Goal: Information Seeking & Learning: Compare options

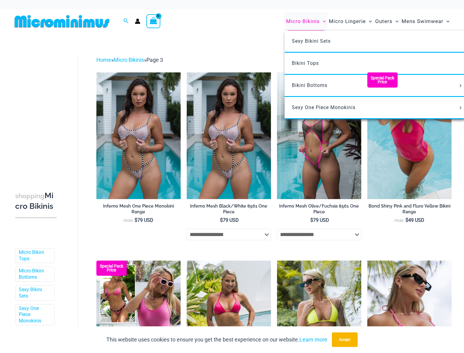
click at [286, 25] on span "Micro Bikinis" at bounding box center [303, 21] width 34 height 15
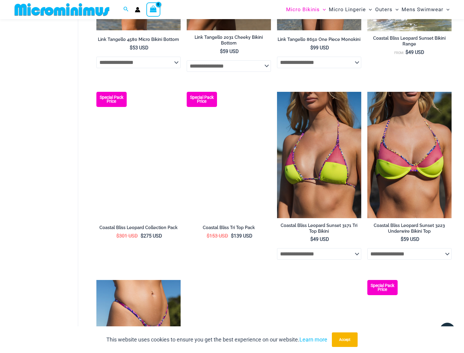
scroll to position [859, 0]
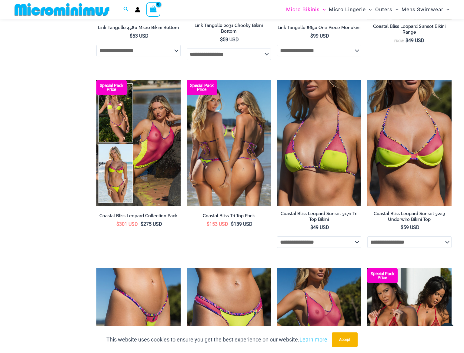
click at [230, 206] on img at bounding box center [229, 143] width 84 height 126
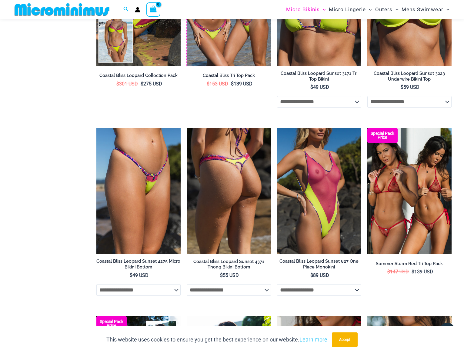
scroll to position [1050, 0]
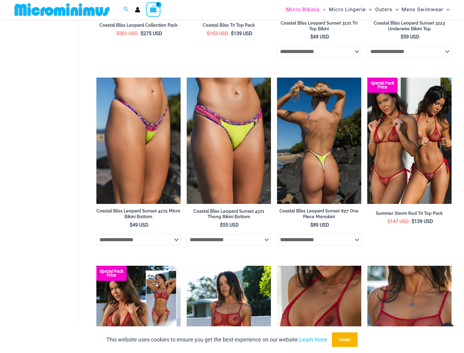
click at [322, 204] on img at bounding box center [319, 141] width 84 height 126
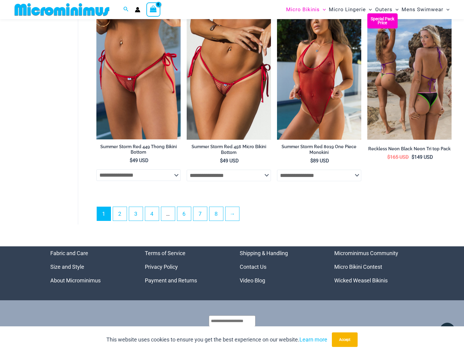
scroll to position [1491, 0]
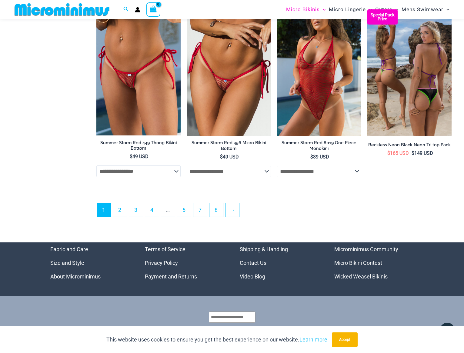
click at [420, 136] on img at bounding box center [409, 72] width 84 height 126
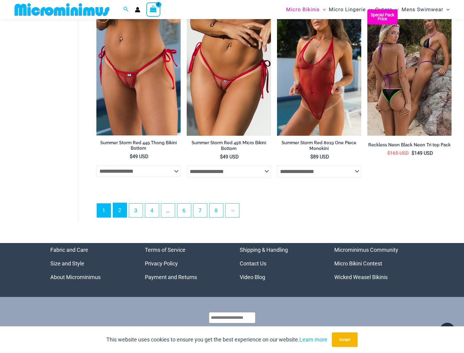
click at [120, 217] on link "2" at bounding box center [120, 210] width 14 height 14
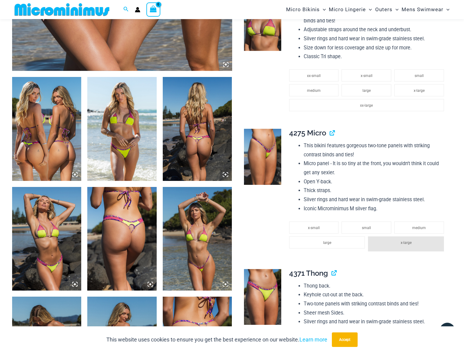
scroll to position [252, 0]
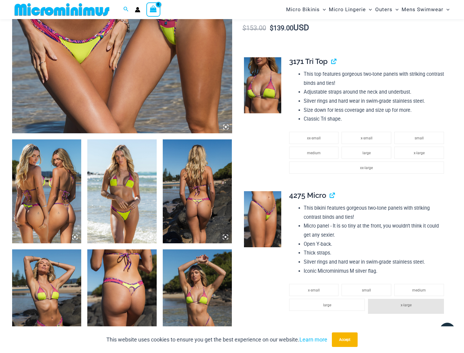
click at [76, 239] on icon at bounding box center [74, 236] width 5 height 5
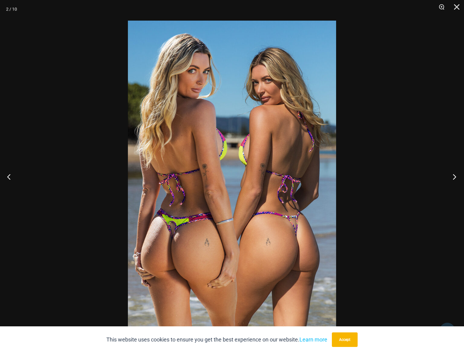
click at [453, 179] on button "Next" at bounding box center [452, 176] width 23 height 30
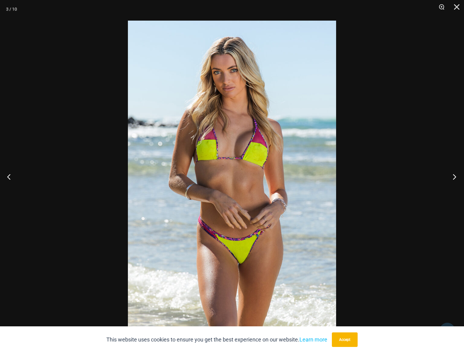
click at [453, 179] on button "Next" at bounding box center [452, 176] width 23 height 30
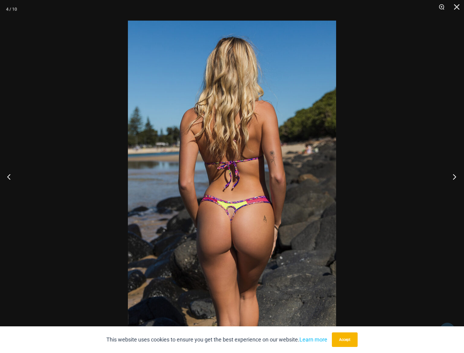
click at [453, 179] on button "Next" at bounding box center [452, 176] width 23 height 30
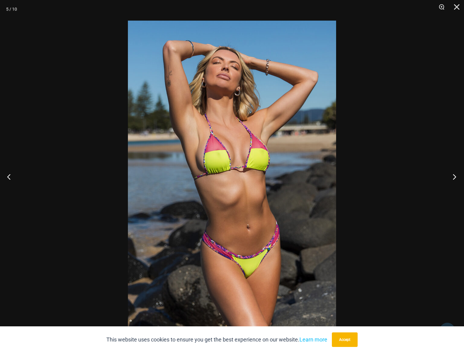
click at [453, 179] on button "Next" at bounding box center [452, 176] width 23 height 30
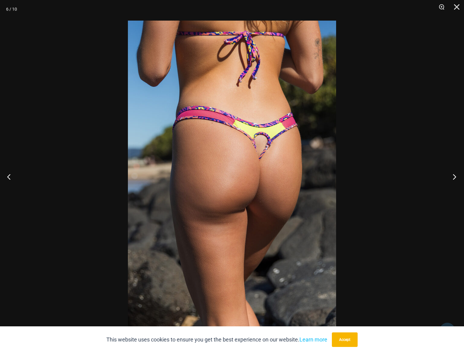
click at [453, 179] on button "Next" at bounding box center [452, 176] width 23 height 30
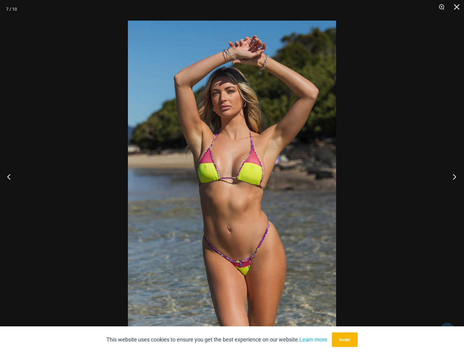
click at [453, 179] on button "Next" at bounding box center [452, 176] width 23 height 30
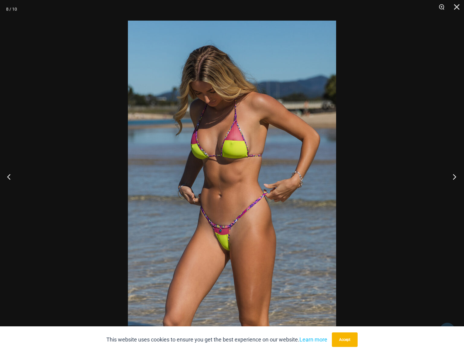
click at [452, 179] on button "Next" at bounding box center [452, 176] width 23 height 30
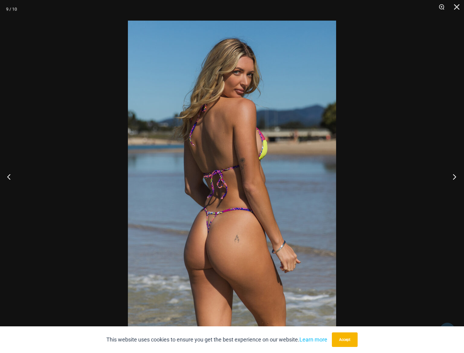
click at [452, 179] on button "Next" at bounding box center [452, 176] width 23 height 30
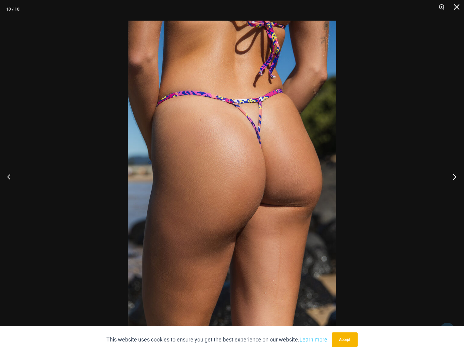
click at [452, 179] on button "Next" at bounding box center [452, 176] width 23 height 30
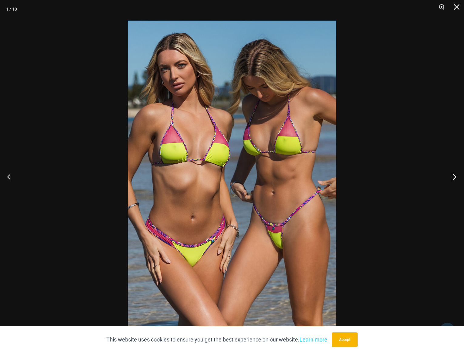
click at [452, 179] on button "Next" at bounding box center [452, 176] width 23 height 30
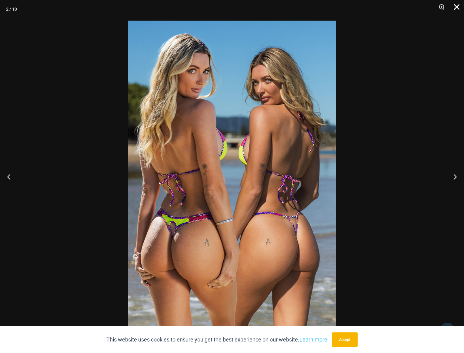
click at [455, 8] on button "Close" at bounding box center [454, 9] width 15 height 18
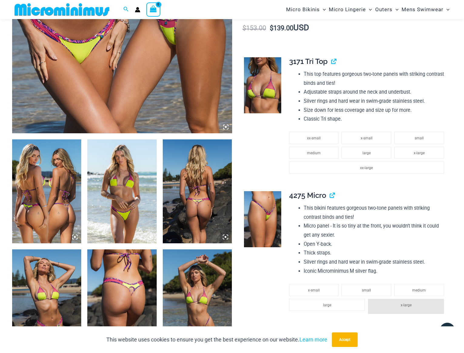
scroll to position [256, 0]
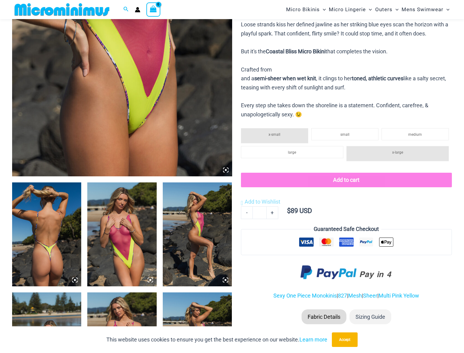
scroll to position [295, 0]
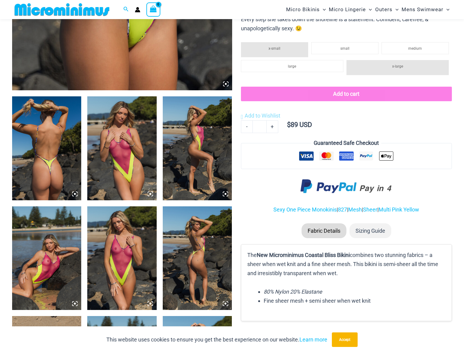
click at [51, 179] on img at bounding box center [46, 148] width 69 height 104
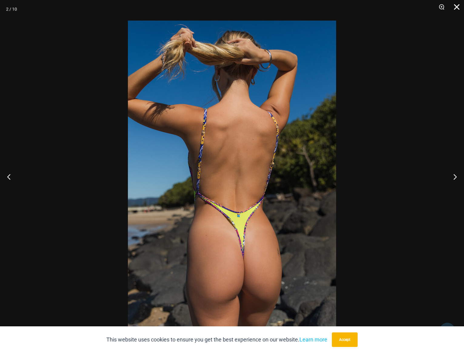
click at [458, 6] on button "Close" at bounding box center [454, 9] width 15 height 18
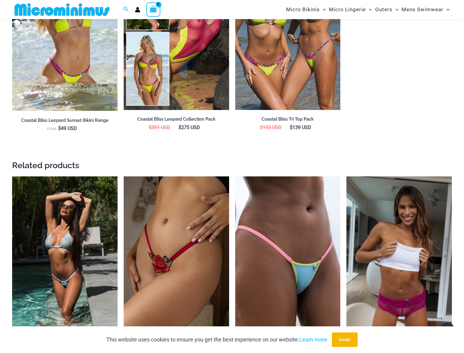
scroll to position [793, 0]
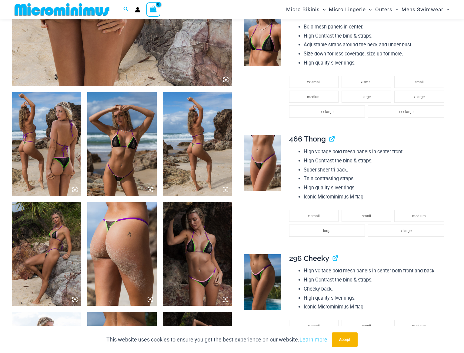
scroll to position [379, 0]
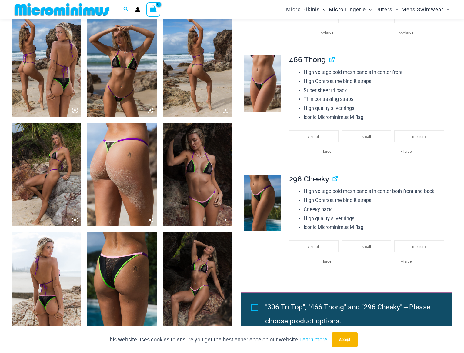
click at [133, 269] on img at bounding box center [121, 284] width 69 height 104
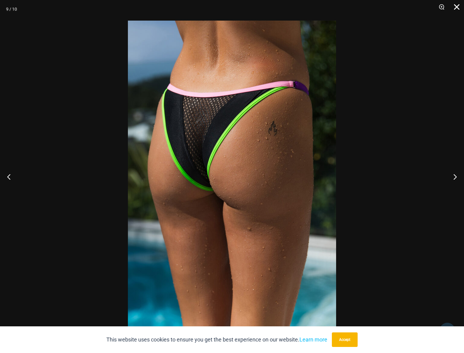
click at [458, 8] on button "Close" at bounding box center [454, 9] width 15 height 18
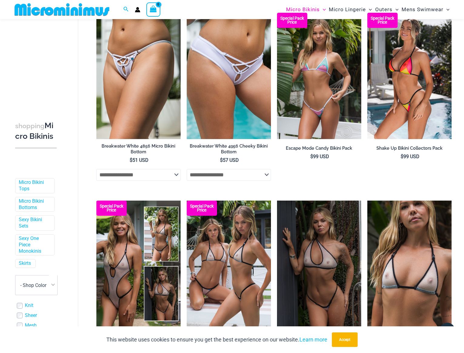
scroll to position [627, 0]
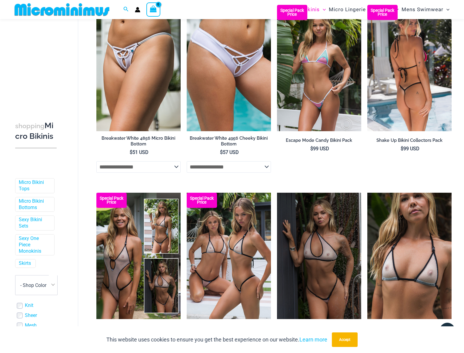
click at [408, 104] on img at bounding box center [409, 68] width 84 height 126
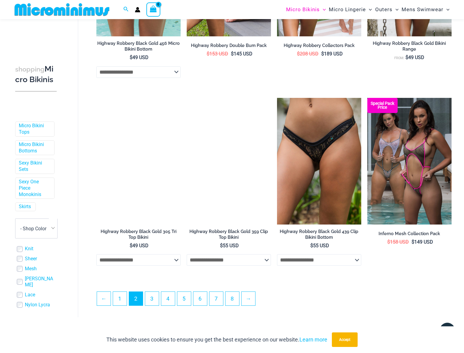
scroll to position [1345, 0]
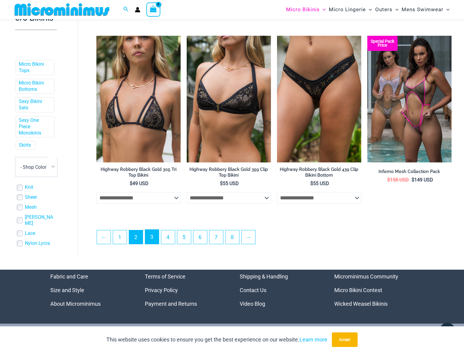
click at [159, 244] on link "3" at bounding box center [152, 237] width 14 height 14
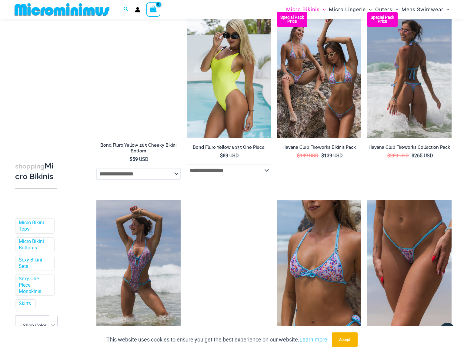
scroll to position [633, 0]
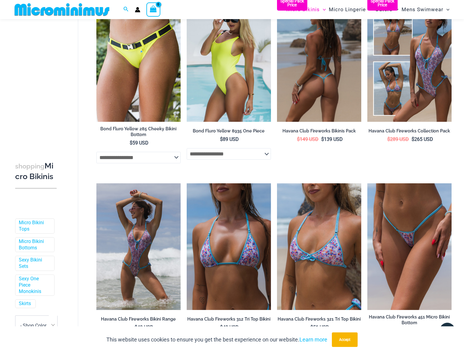
click at [326, 122] on img at bounding box center [319, 58] width 84 height 126
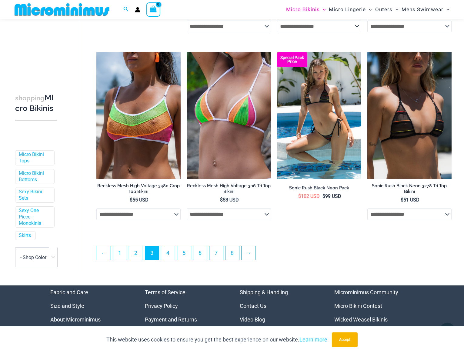
scroll to position [1348, 0]
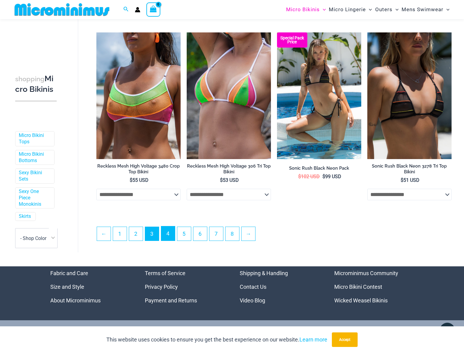
click at [173, 241] on link "4" at bounding box center [168, 233] width 14 height 14
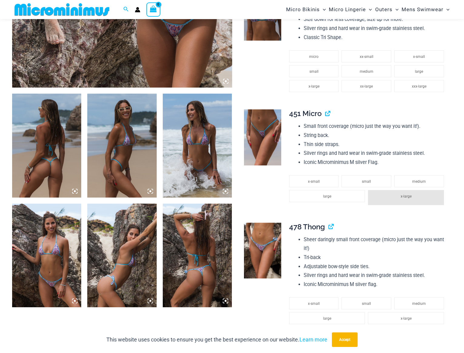
scroll to position [346, 0]
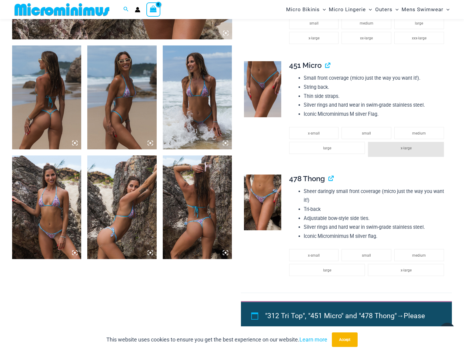
click at [75, 144] on icon at bounding box center [74, 142] width 5 height 5
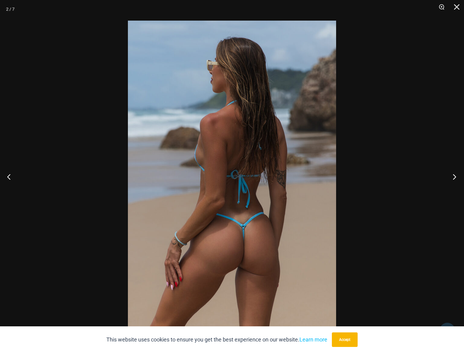
click at [452, 176] on button "Next" at bounding box center [452, 176] width 23 height 30
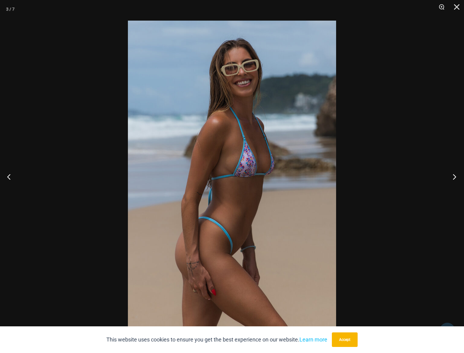
click at [452, 176] on button "Next" at bounding box center [452, 176] width 23 height 30
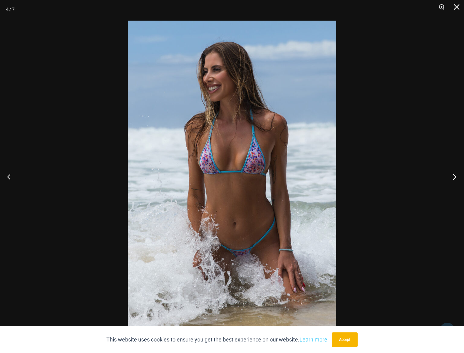
click at [452, 176] on button "Next" at bounding box center [452, 176] width 23 height 30
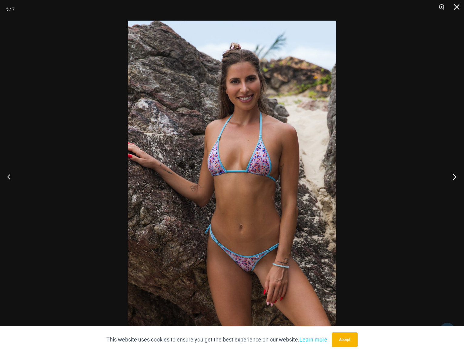
click at [452, 176] on button "Next" at bounding box center [452, 176] width 23 height 30
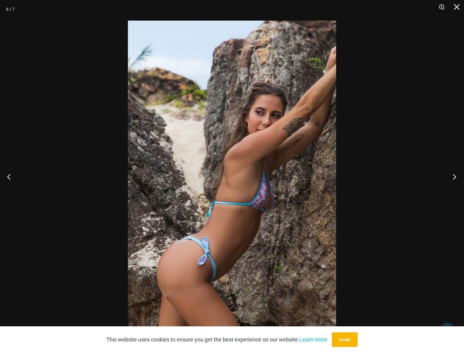
click at [452, 176] on button "Next" at bounding box center [452, 176] width 23 height 30
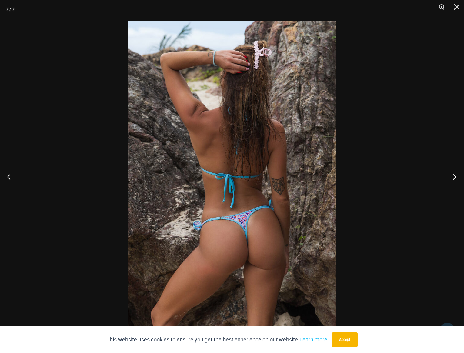
click at [452, 176] on button "Next" at bounding box center [452, 176] width 23 height 30
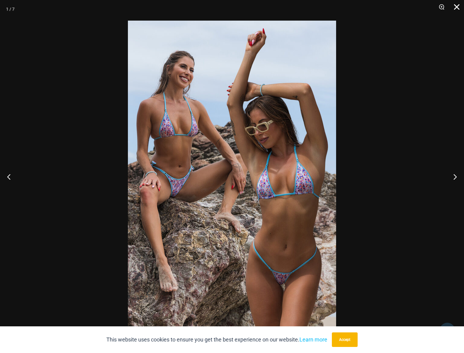
click at [458, 8] on button "Close" at bounding box center [454, 9] width 15 height 18
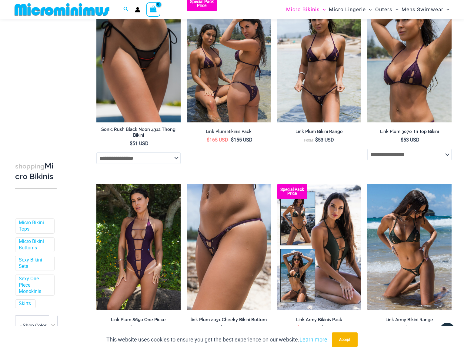
scroll to position [158, 0]
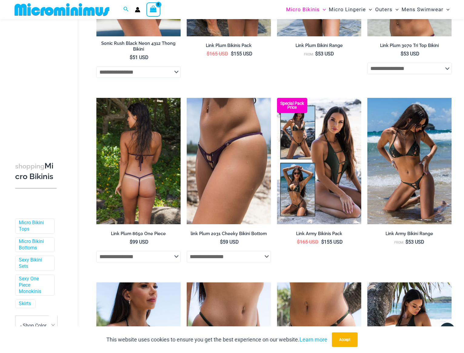
click at [128, 195] on img at bounding box center [138, 161] width 84 height 126
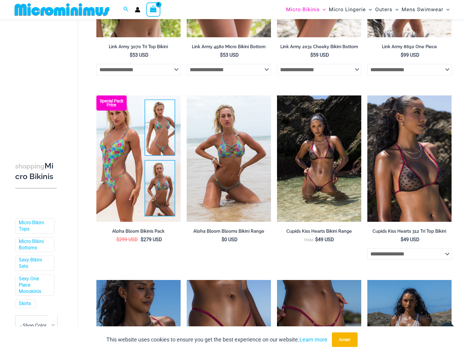
scroll to position [548, 0]
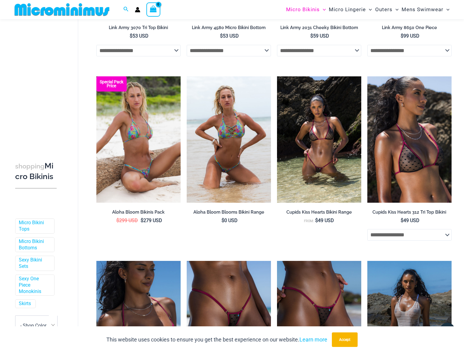
click at [129, 196] on img at bounding box center [138, 139] width 84 height 126
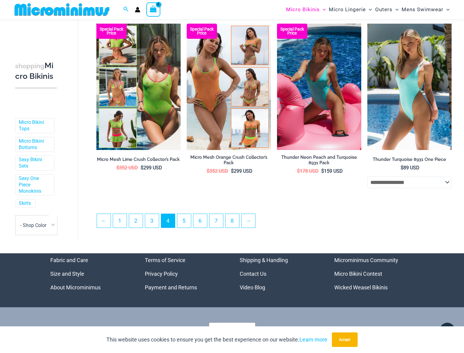
scroll to position [1366, 0]
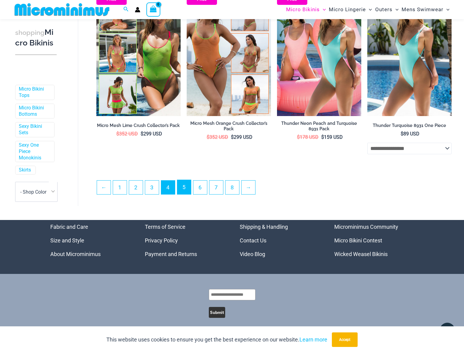
click at [191, 194] on link "5" at bounding box center [184, 187] width 14 height 14
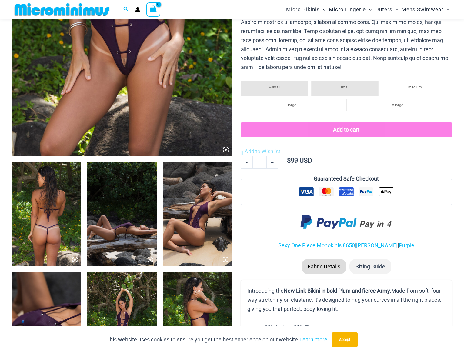
scroll to position [113, 0]
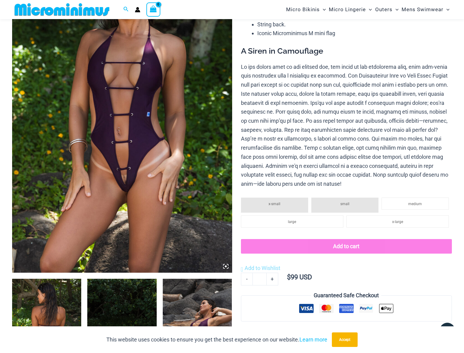
click at [197, 180] on img at bounding box center [122, 108] width 220 height 330
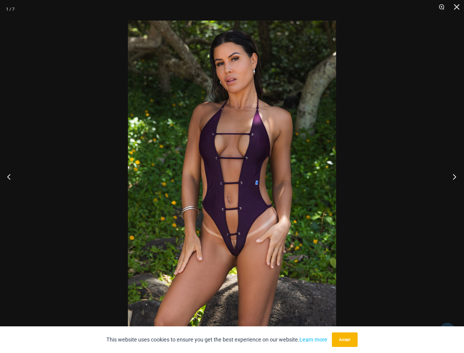
click at [453, 174] on button "Next" at bounding box center [452, 176] width 23 height 30
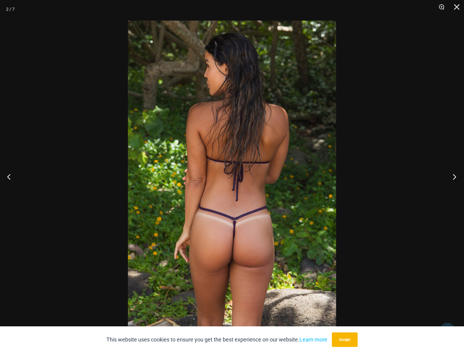
click at [453, 174] on button "Next" at bounding box center [452, 176] width 23 height 30
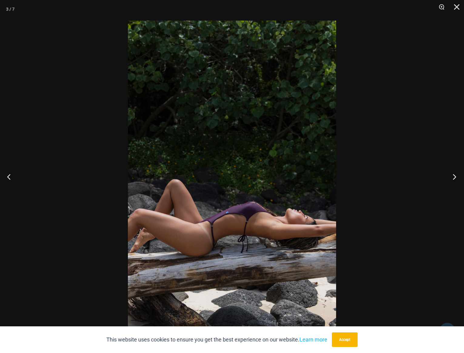
click at [453, 174] on button "Next" at bounding box center [452, 176] width 23 height 30
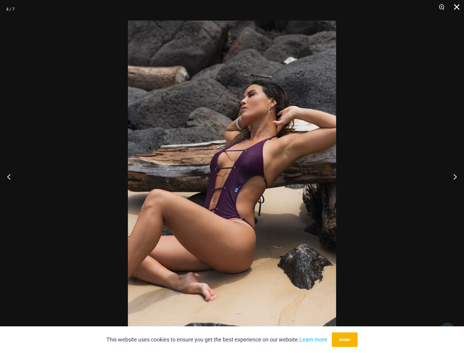
click at [454, 6] on button "Close" at bounding box center [454, 9] width 15 height 18
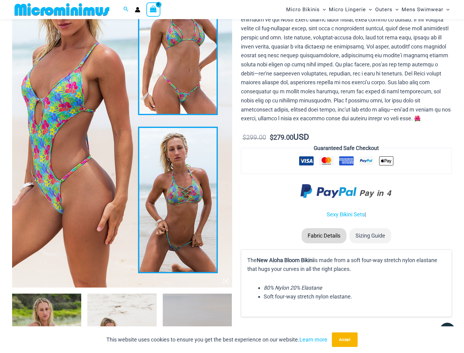
scroll to position [160, 0]
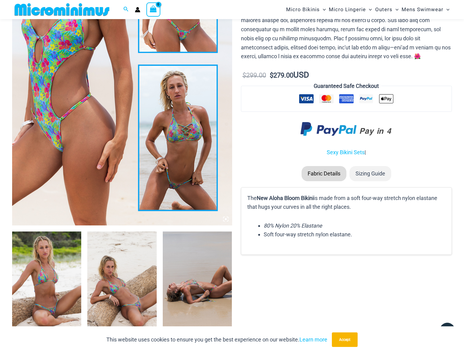
click at [175, 182] on img at bounding box center [122, 61] width 220 height 330
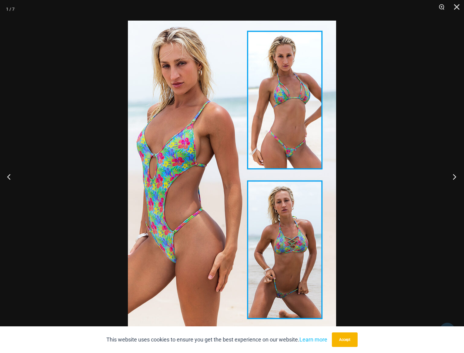
click at [454, 179] on button "Next" at bounding box center [452, 176] width 23 height 30
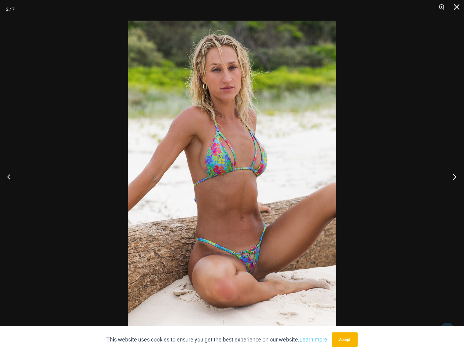
click at [454, 179] on button "Next" at bounding box center [452, 176] width 23 height 30
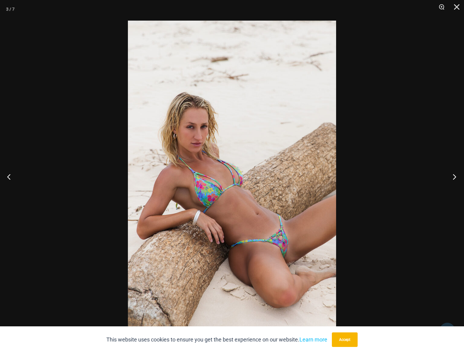
click at [454, 179] on button "Next" at bounding box center [452, 176] width 23 height 30
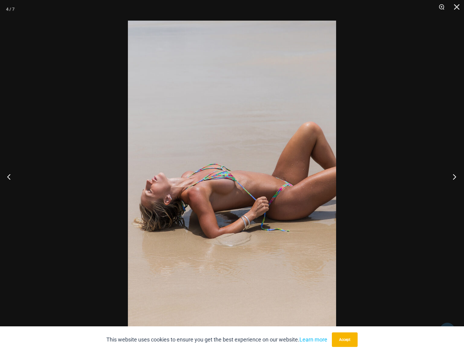
click at [454, 179] on button "Next" at bounding box center [452, 176] width 23 height 30
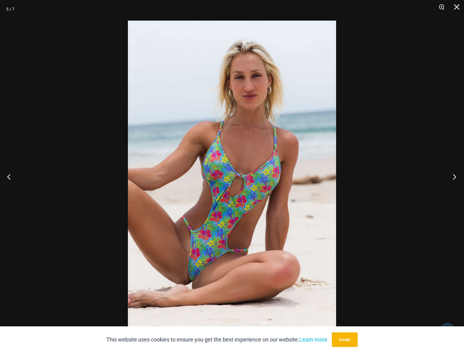
click at [454, 179] on button "Next" at bounding box center [452, 176] width 23 height 30
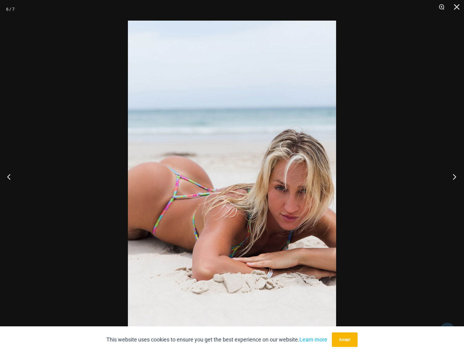
click at [454, 179] on button "Next" at bounding box center [452, 176] width 23 height 30
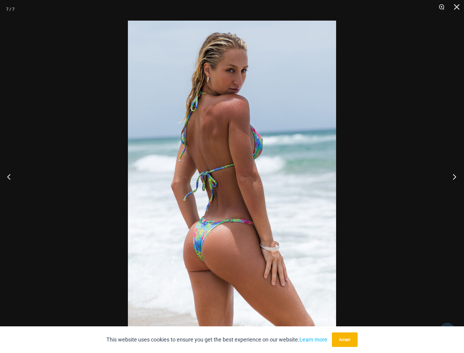
click at [454, 179] on button "Next" at bounding box center [452, 176] width 23 height 30
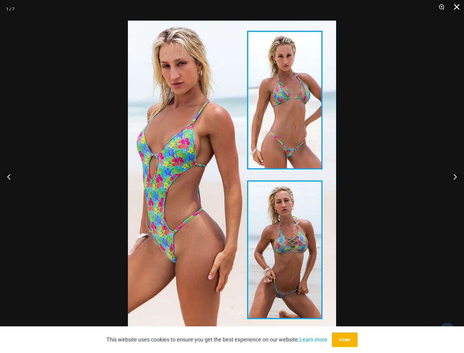
click at [456, 5] on button "Close" at bounding box center [454, 9] width 15 height 18
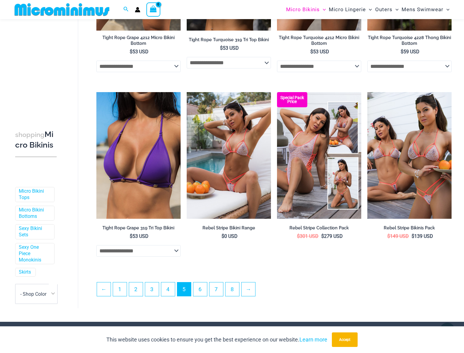
scroll to position [1360, 0]
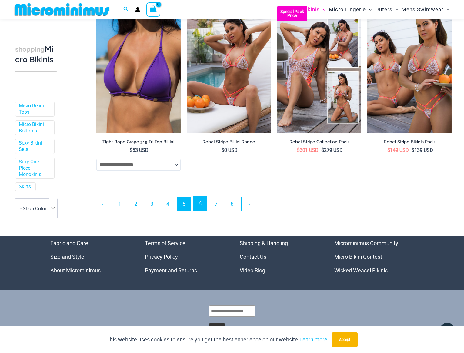
click at [207, 211] on link "6" at bounding box center [200, 203] width 14 height 14
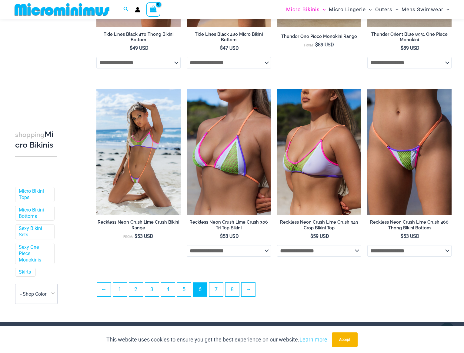
scroll to position [1364, 0]
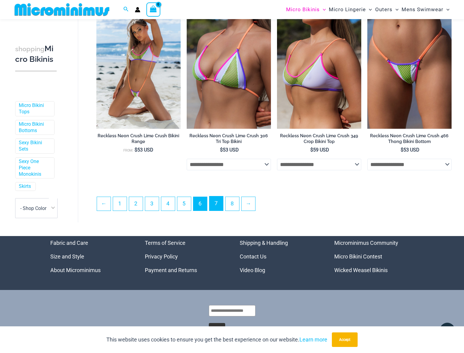
click at [223, 211] on link "7" at bounding box center [216, 203] width 14 height 14
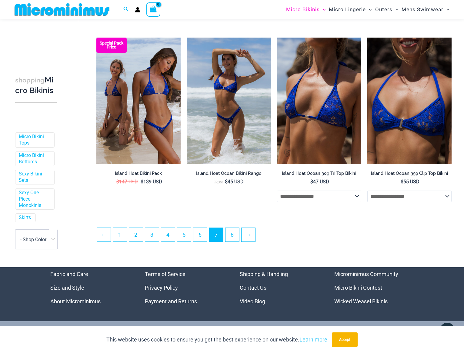
scroll to position [1444, 0]
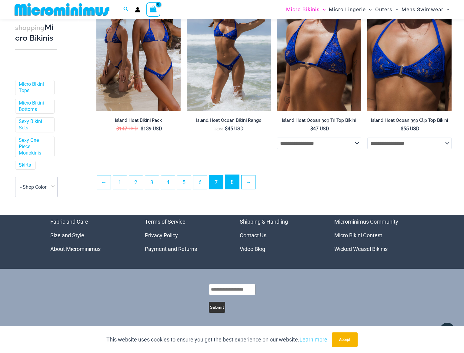
drag, startPoint x: 247, startPoint y: 200, endPoint x: 227, endPoint y: 205, distance: 20.9
click at [239, 189] on link "8" at bounding box center [232, 182] width 14 height 14
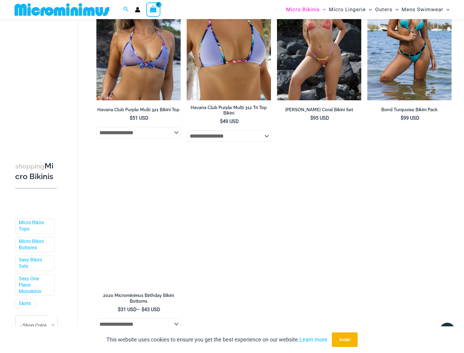
scroll to position [783, 0]
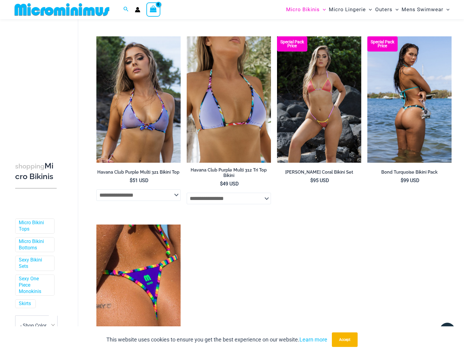
click at [403, 163] on img at bounding box center [409, 99] width 84 height 126
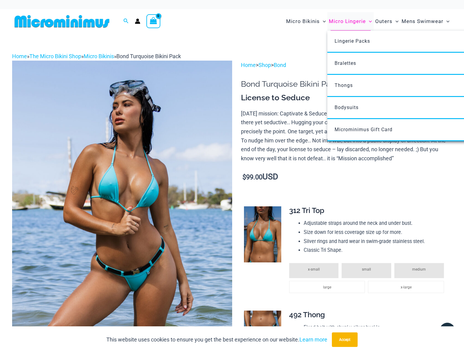
click at [341, 22] on span "Micro Lingerie" at bounding box center [347, 21] width 37 height 15
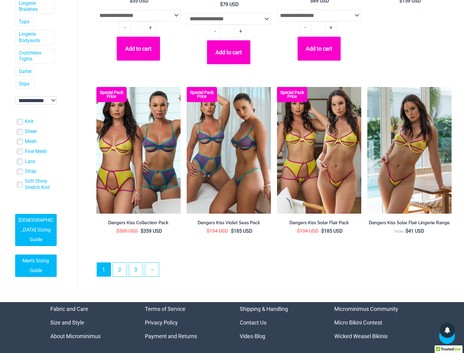
scroll to position [1730, 0]
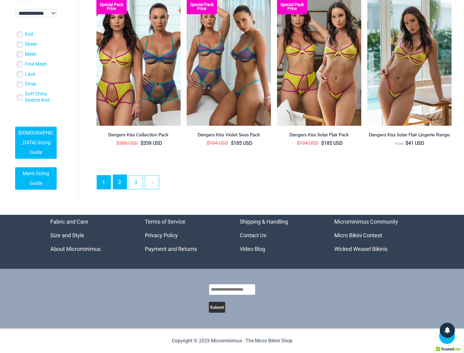
click at [119, 189] on link "2" at bounding box center [120, 182] width 14 height 14
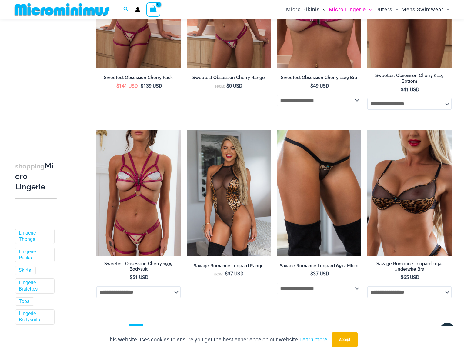
scroll to position [1329, 0]
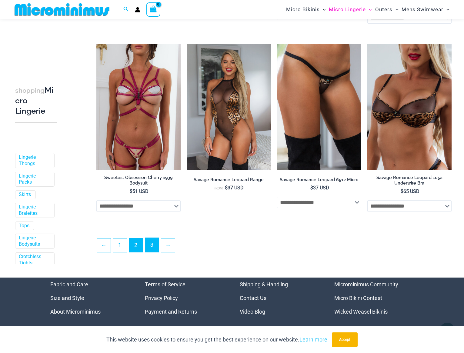
click at [156, 252] on link "3" at bounding box center [152, 245] width 14 height 14
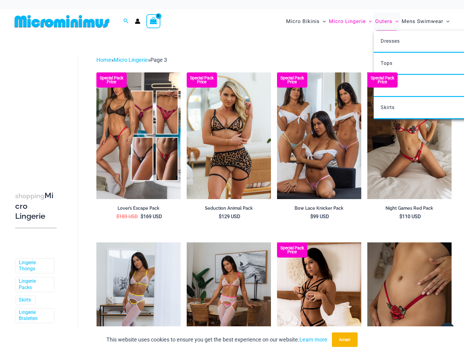
click at [382, 22] on span "Outers" at bounding box center [383, 21] width 17 height 15
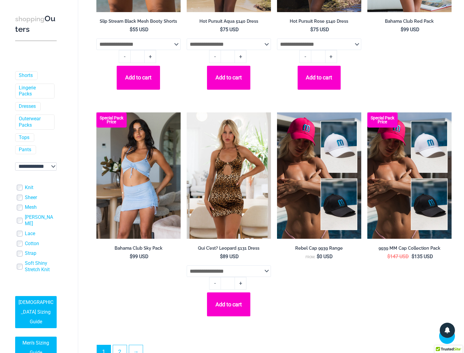
scroll to position [1660, 0]
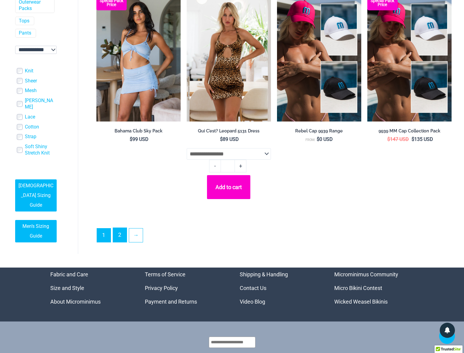
click at [124, 242] on link "2" at bounding box center [120, 235] width 14 height 14
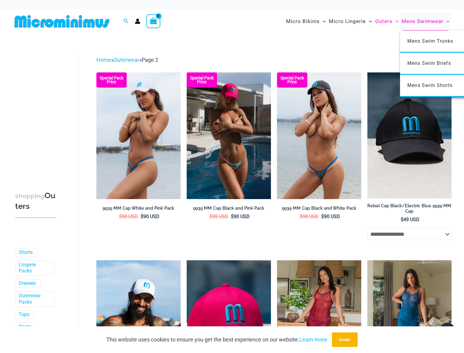
click at [420, 22] on span "Mens Swimwear" at bounding box center [422, 21] width 42 height 15
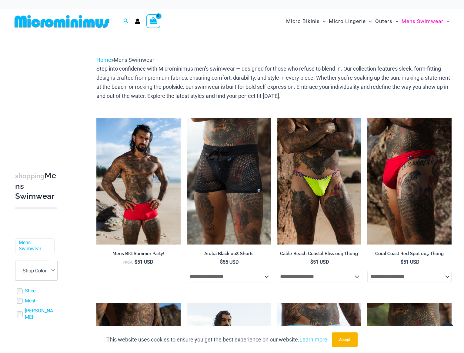
scroll to position [24, 0]
